Goal: Information Seeking & Learning: Learn about a topic

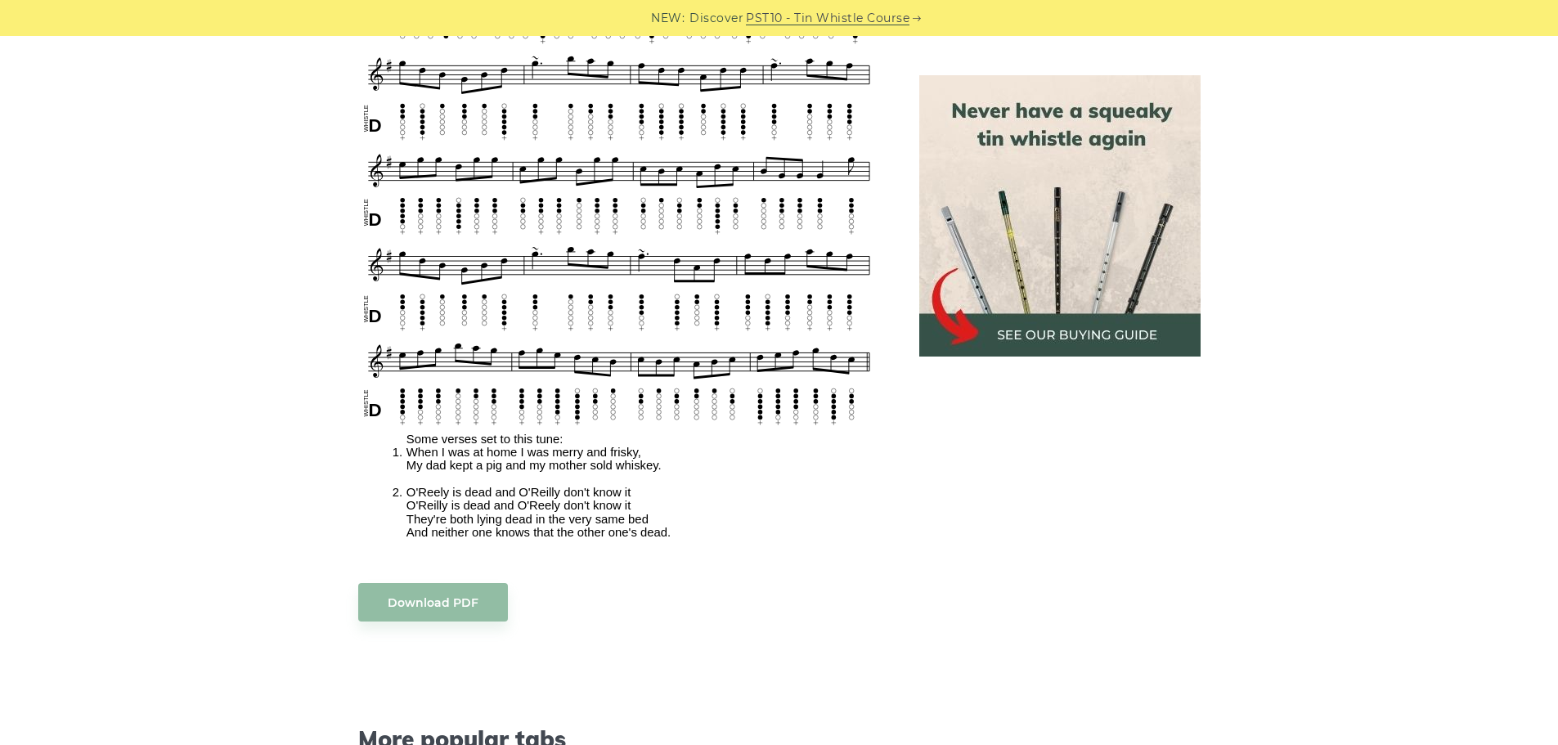
click at [239, 361] on div "Sheet music notes and tab to play The Irish Washerwoman on a tin whistle (penny…" at bounding box center [779, 245] width 1558 height 1838
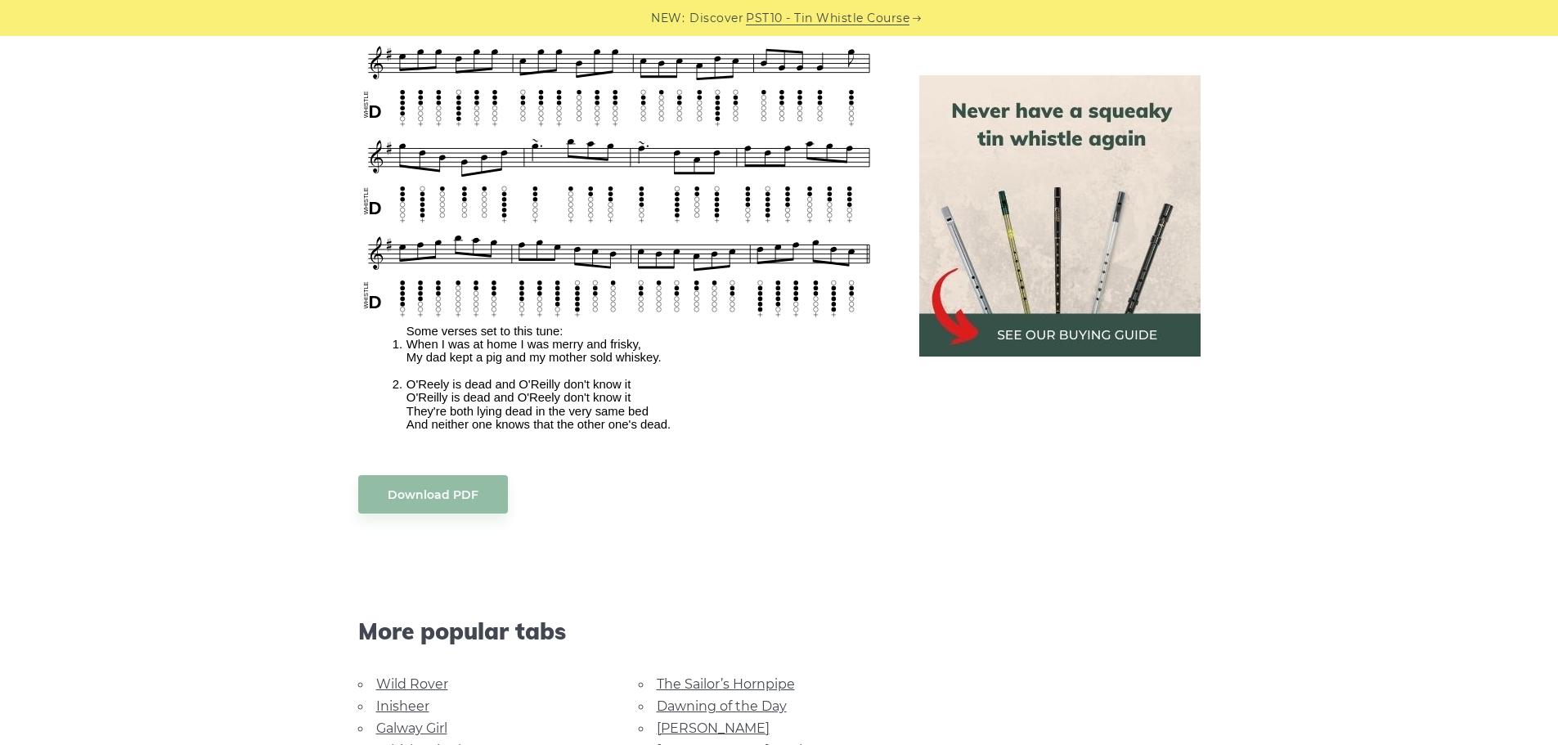
scroll to position [1552, 0]
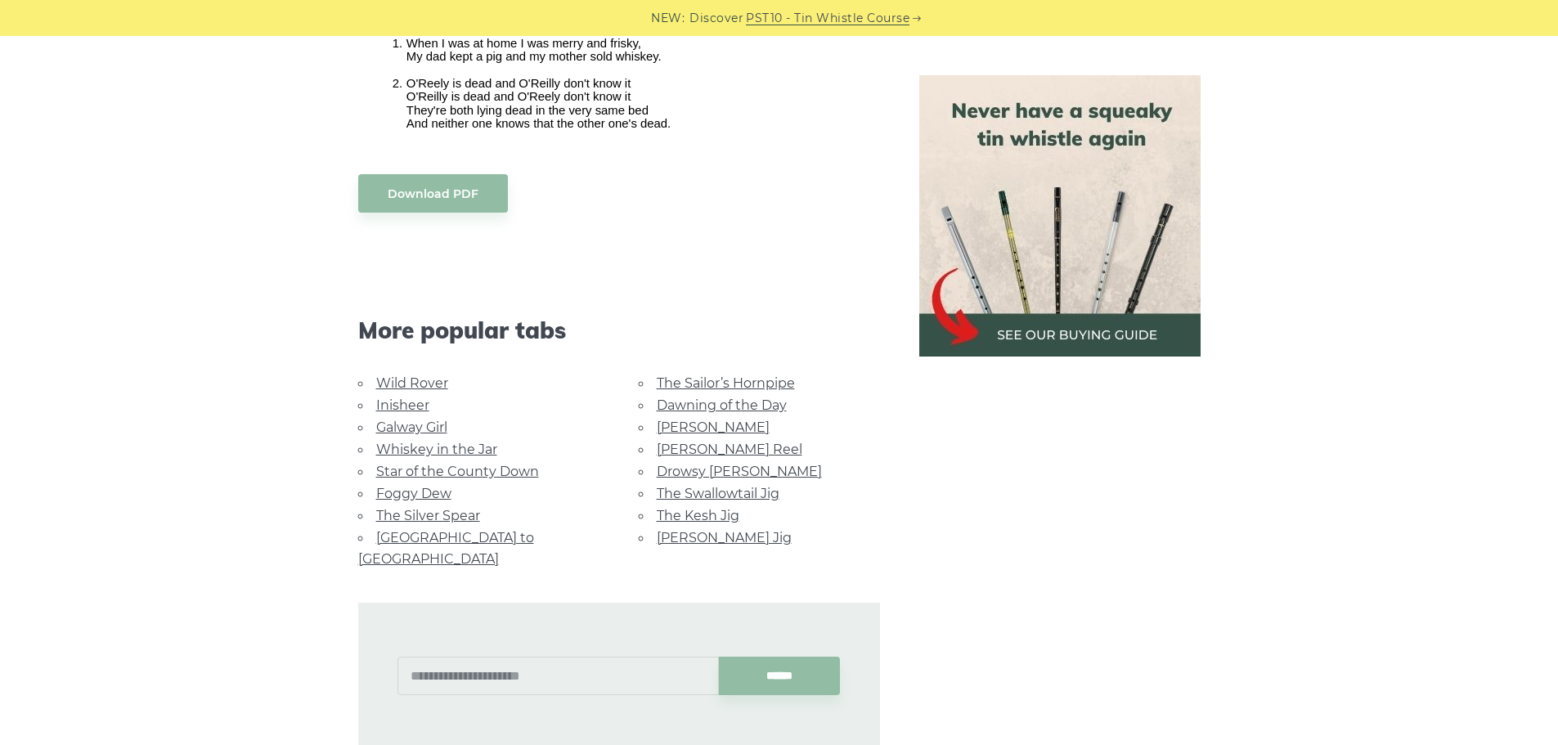
click at [409, 420] on link "Galway Girl" at bounding box center [411, 428] width 71 height 16
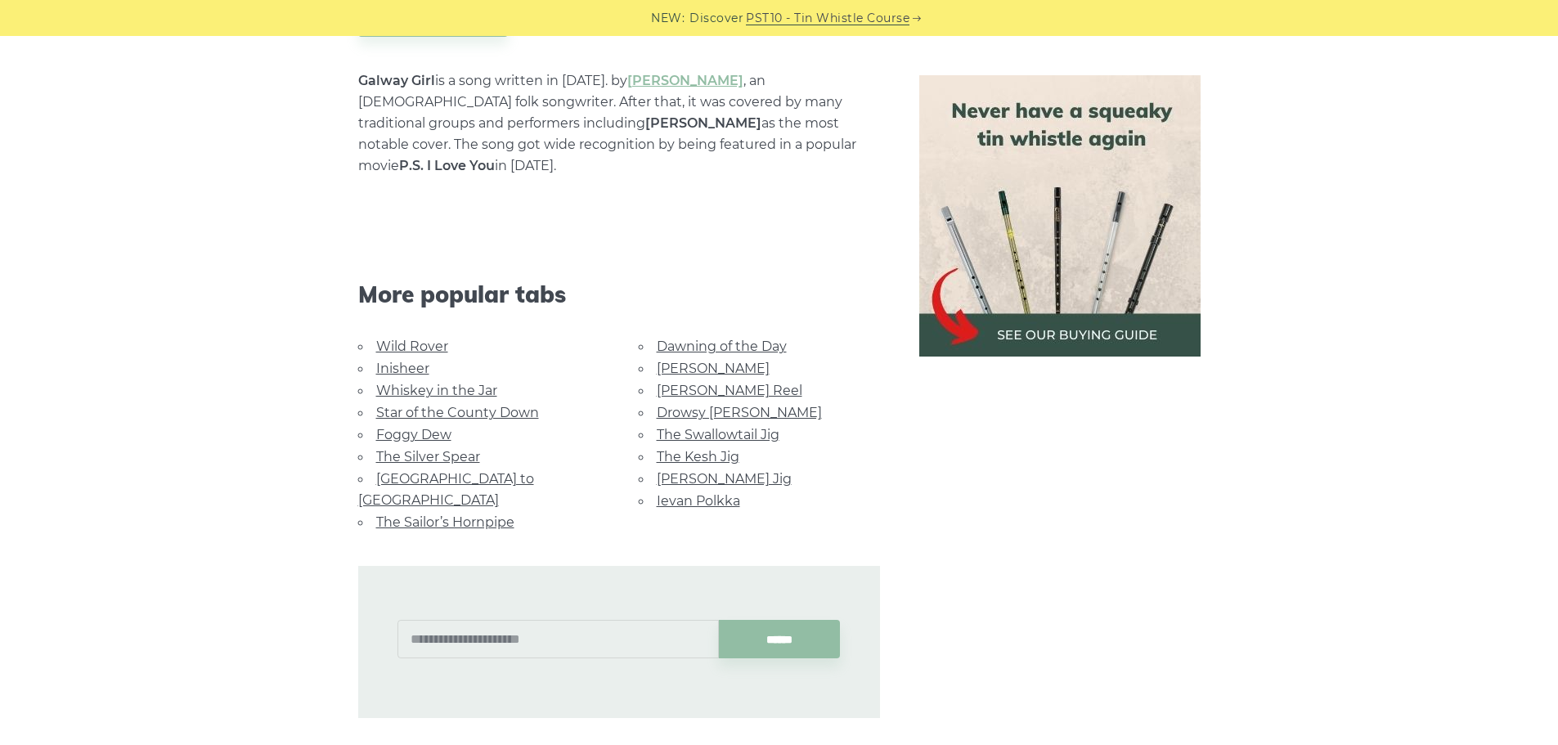
scroll to position [982, 0]
click at [477, 514] on link "The Sailor’s Hornpipe" at bounding box center [445, 522] width 138 height 16
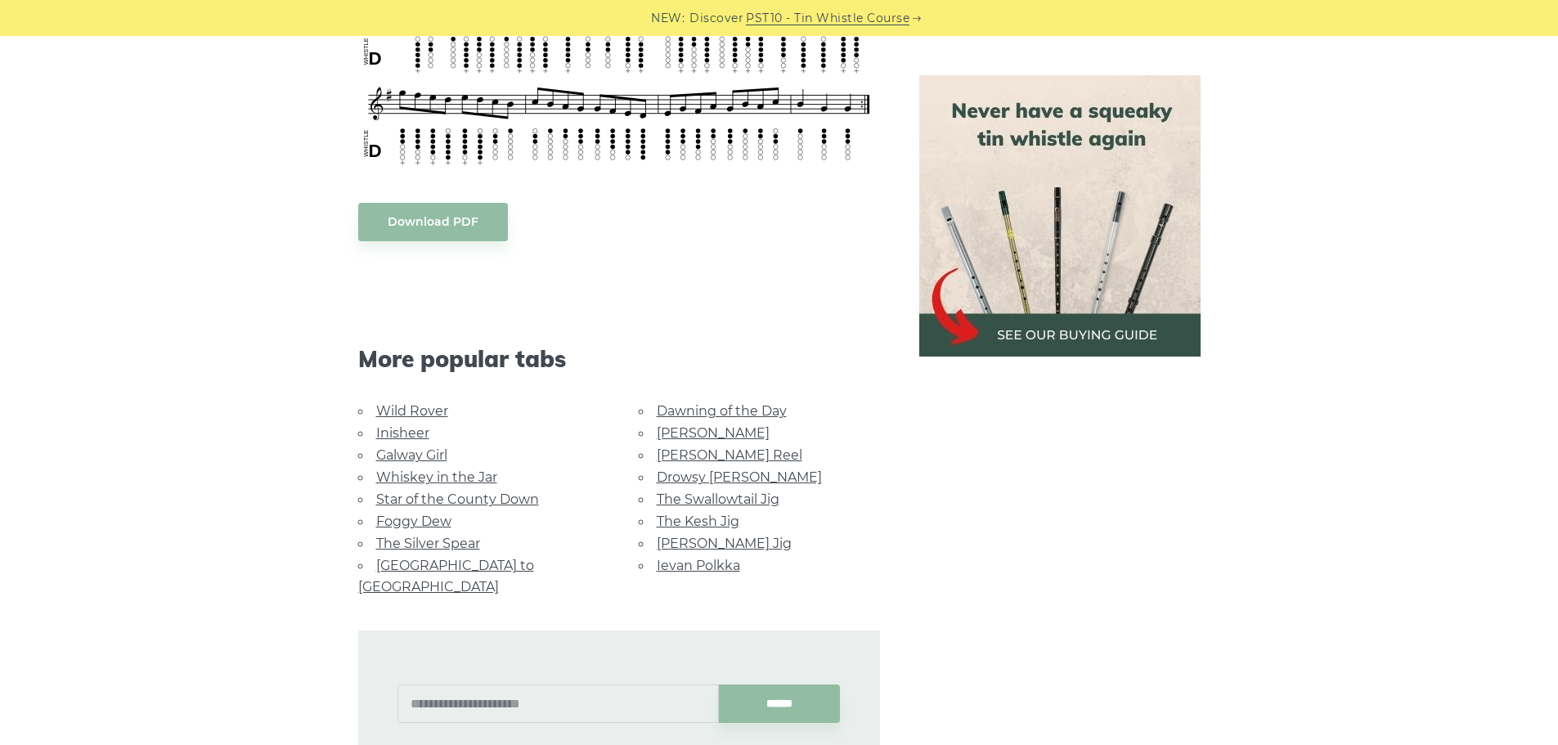
scroll to position [818, 0]
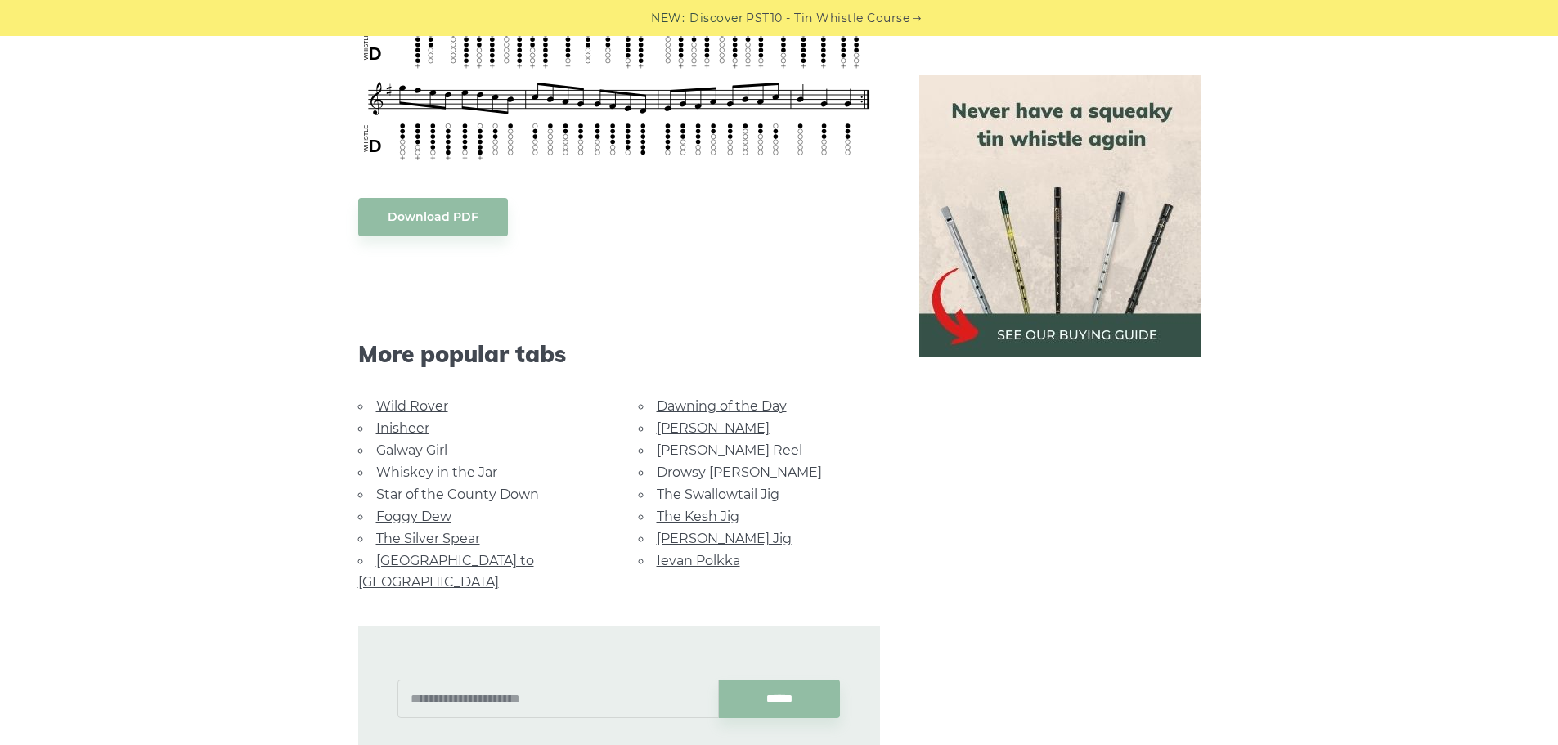
click at [402, 406] on link "Wild Rover" at bounding box center [412, 406] width 72 height 16
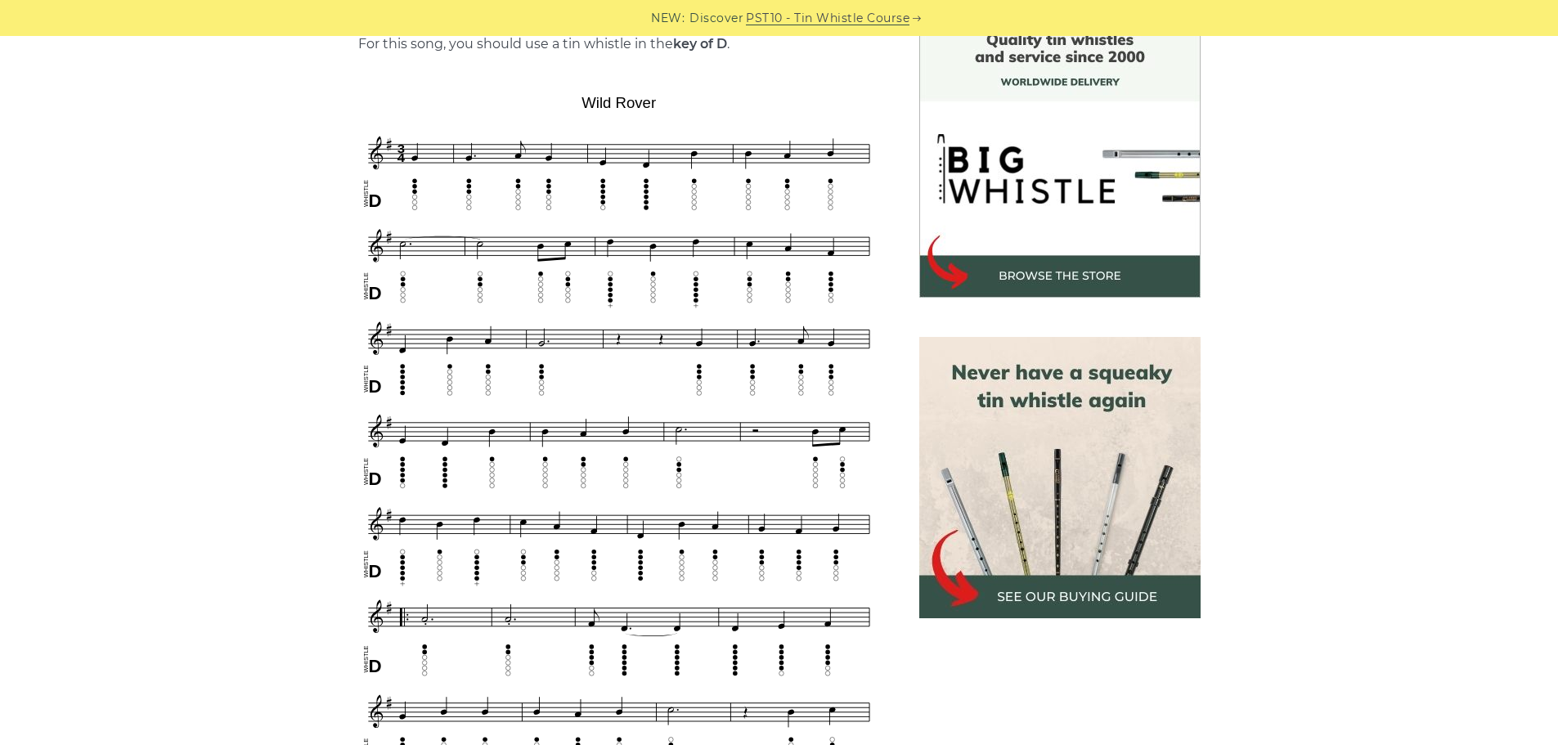
scroll to position [491, 0]
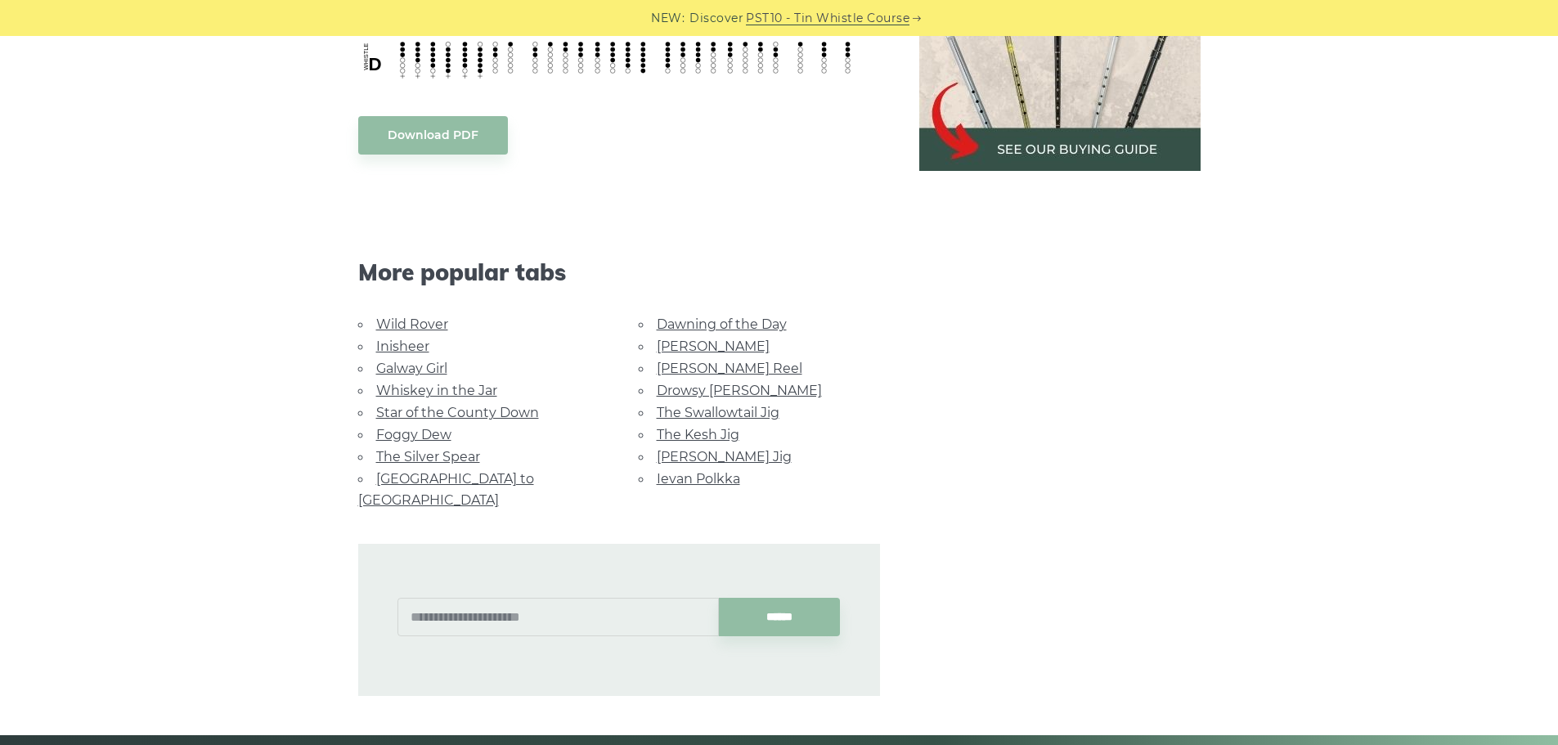
scroll to position [982, 0]
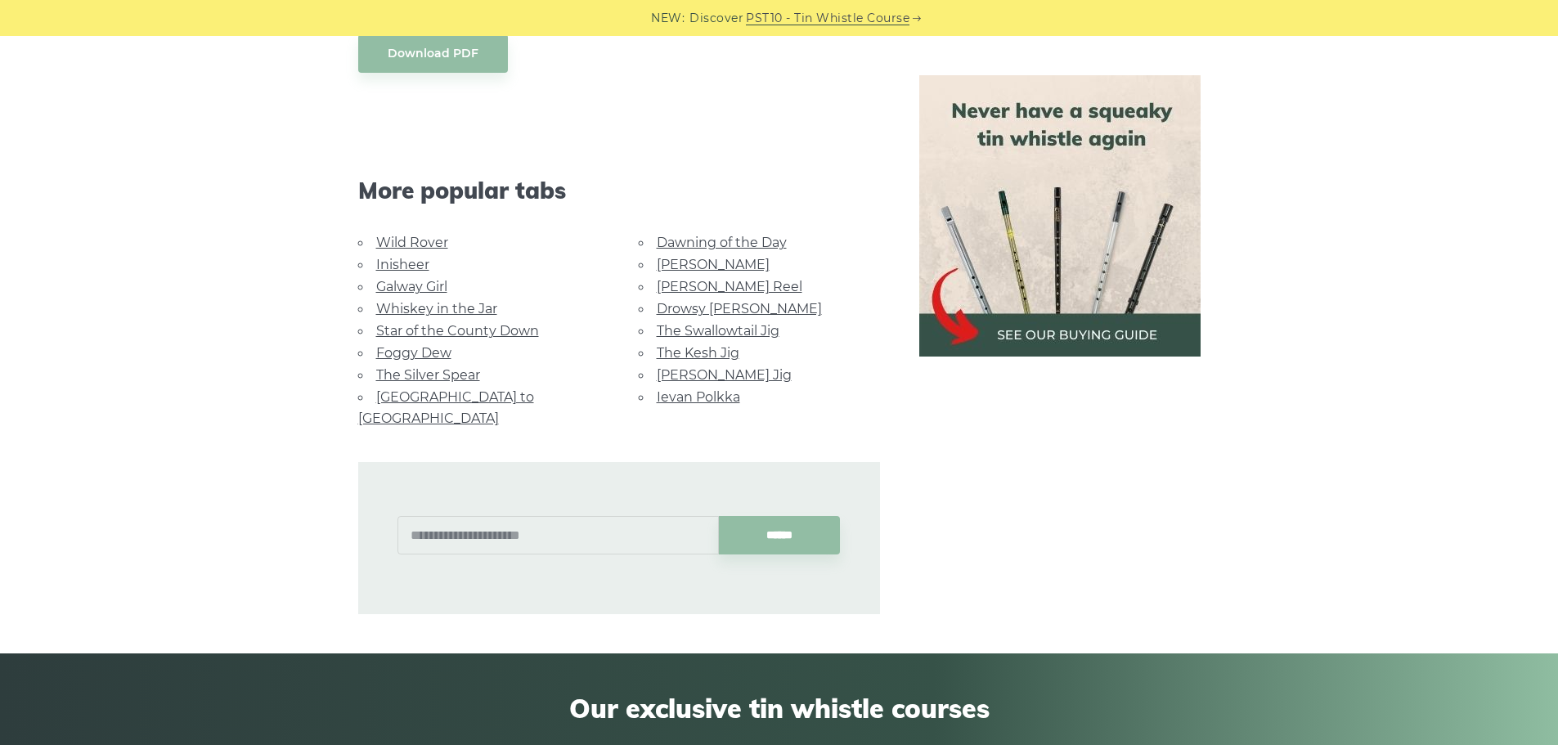
click at [686, 373] on link "[PERSON_NAME] Jig" at bounding box center [724, 375] width 135 height 16
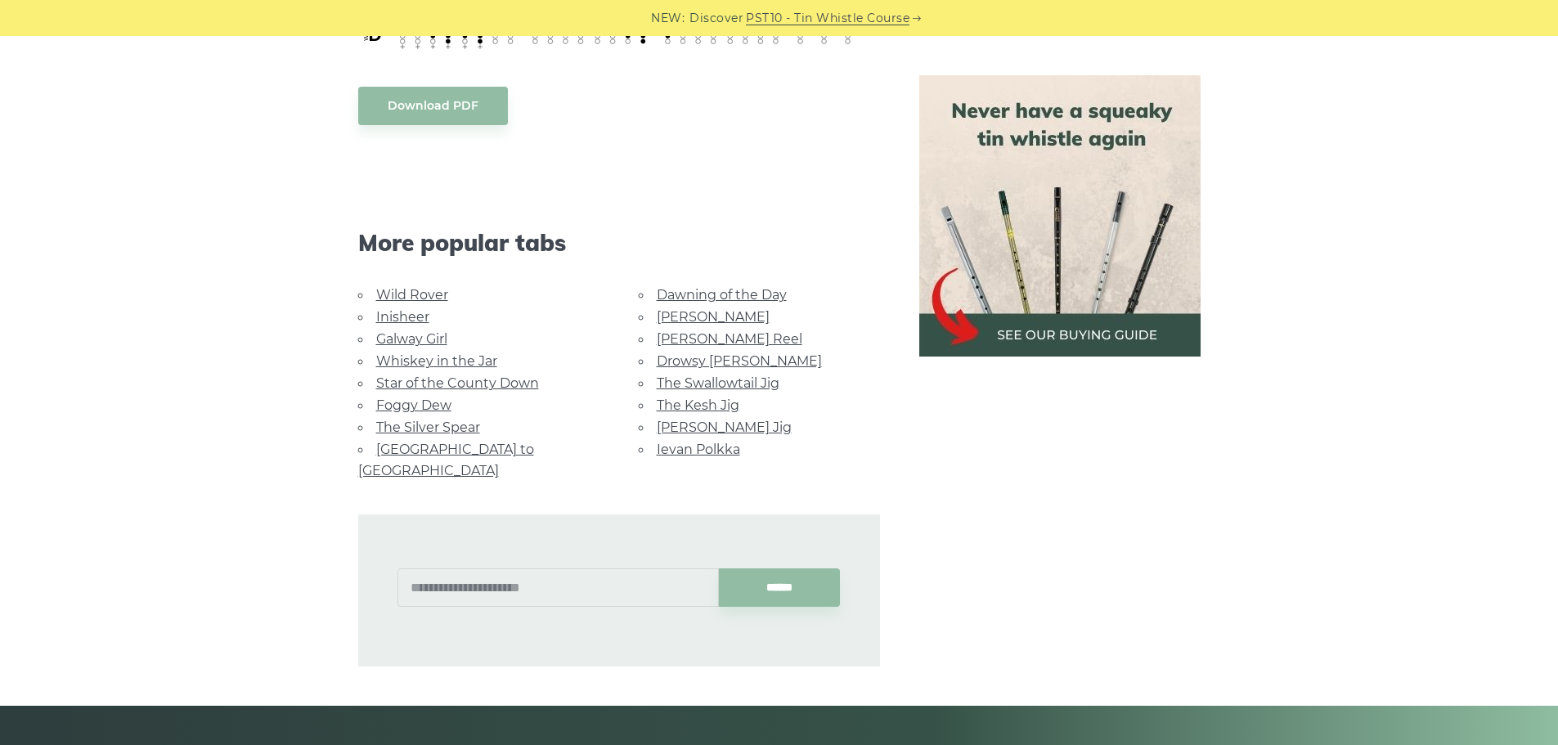
scroll to position [900, 0]
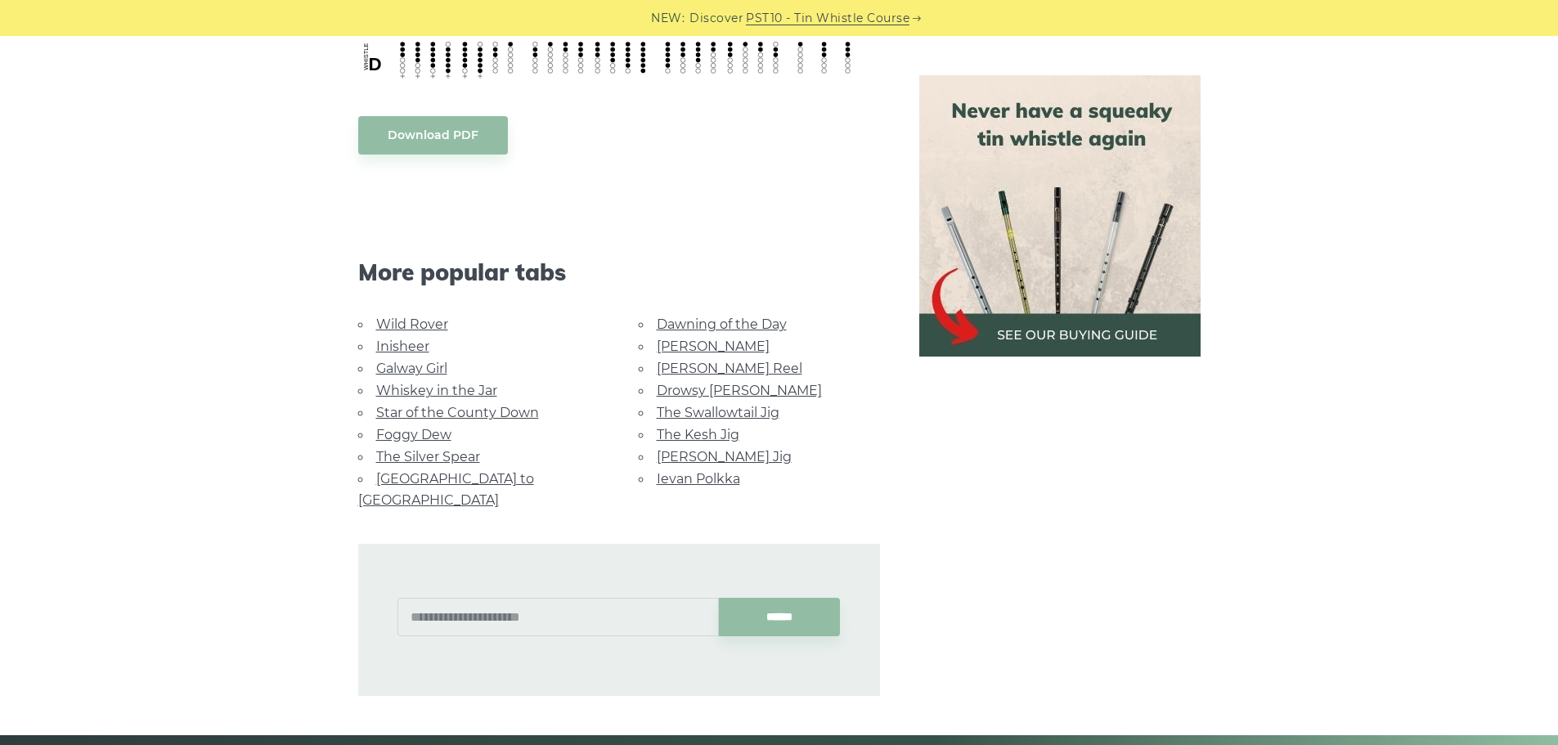
click at [701, 325] on link "Dawning of the Day" at bounding box center [722, 325] width 130 height 16
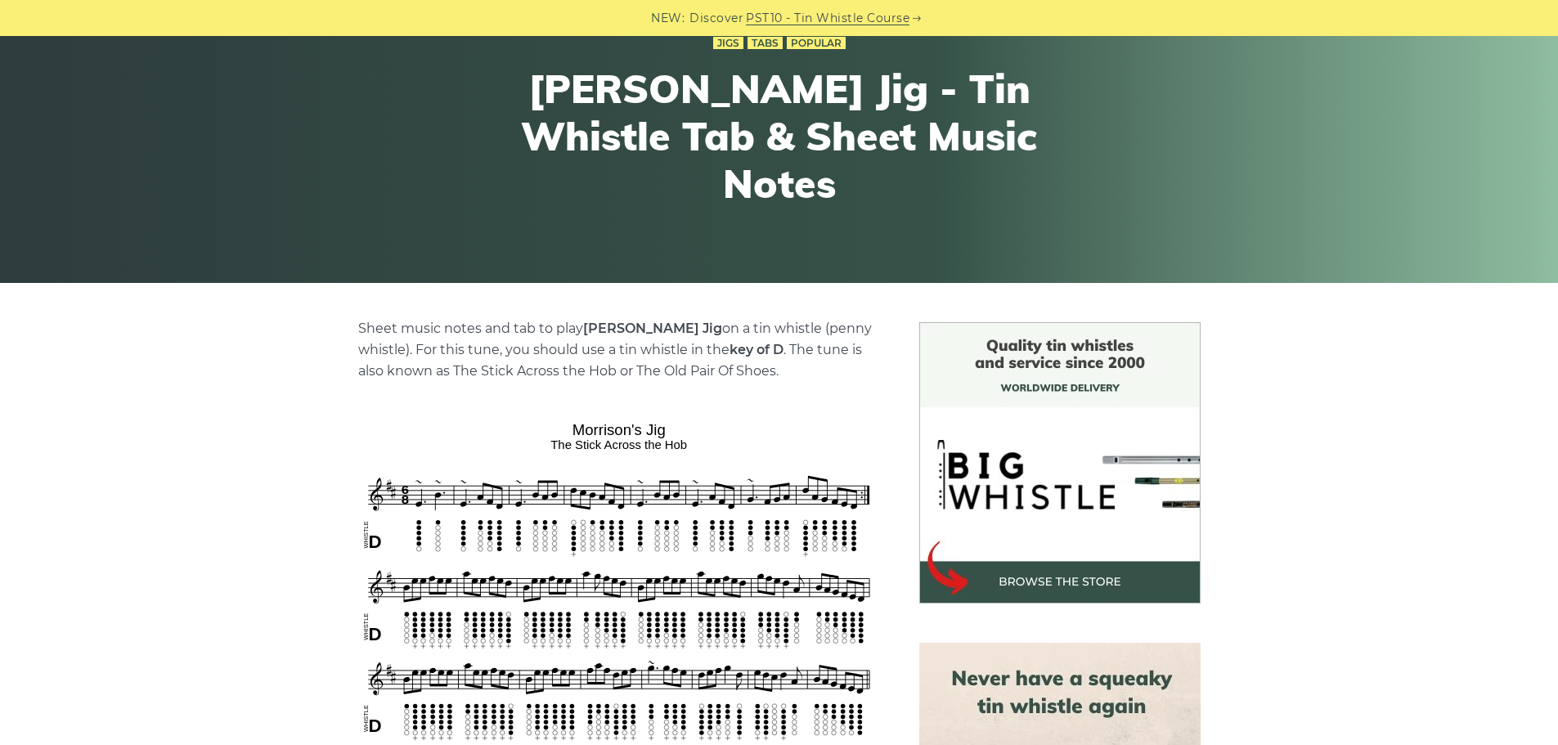
scroll to position [409, 0]
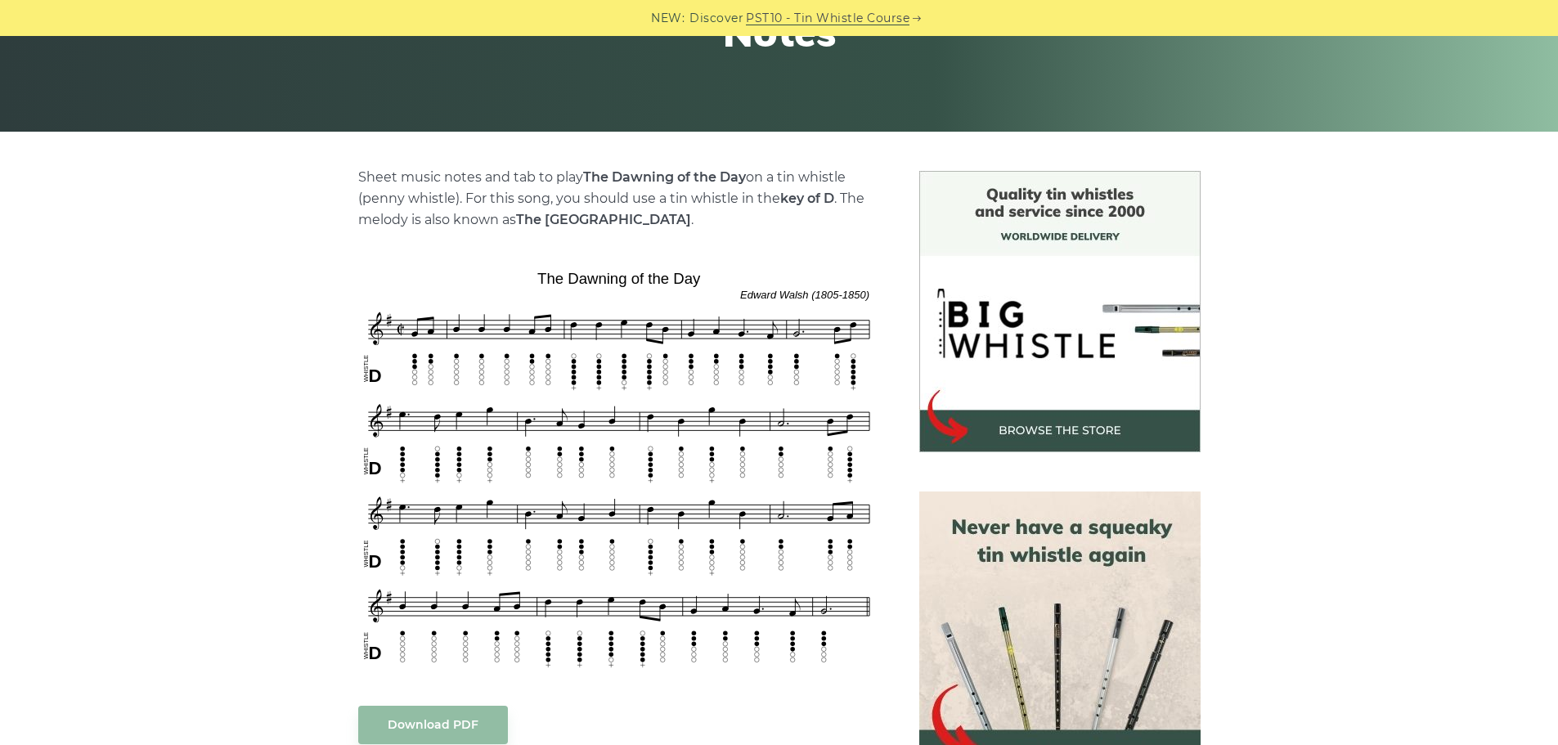
scroll to position [327, 0]
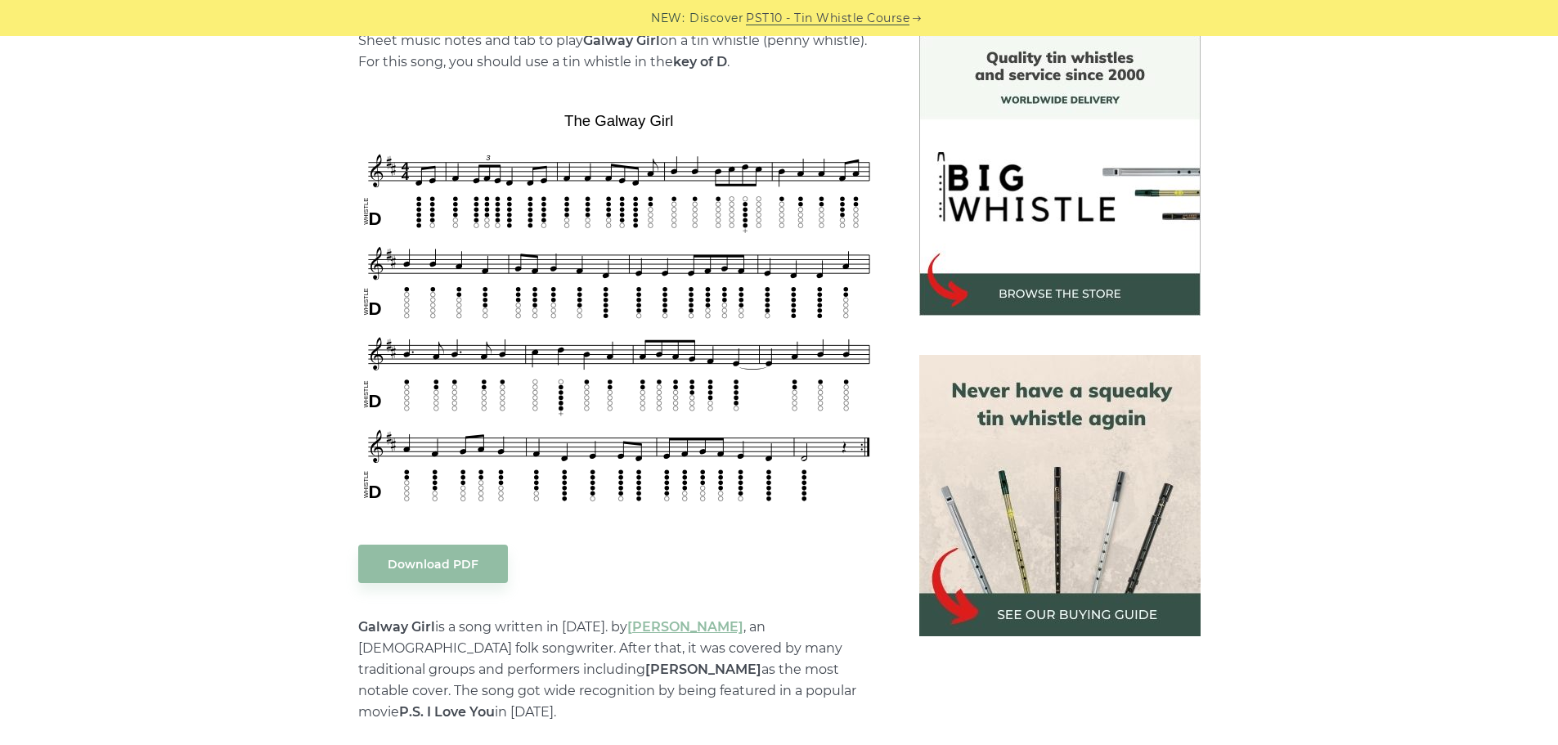
scroll to position [409, 0]
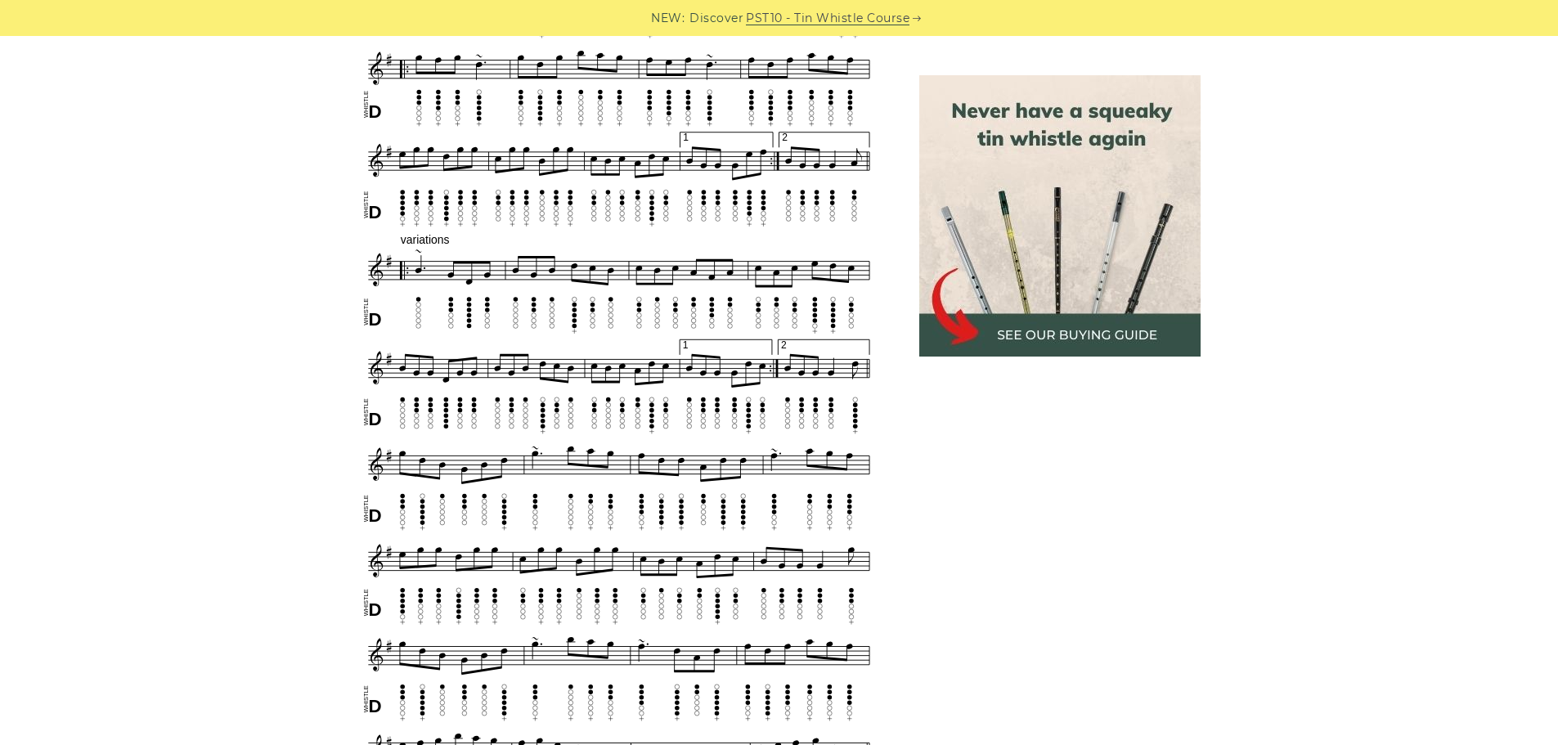
scroll to position [488, 0]
